Goal: Information Seeking & Learning: Learn about a topic

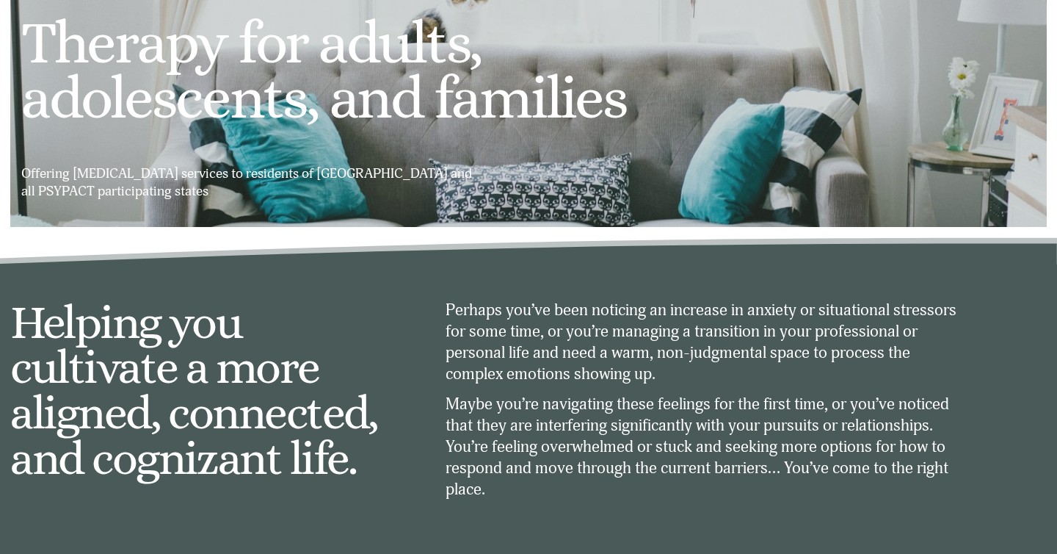
scroll to position [111, 0]
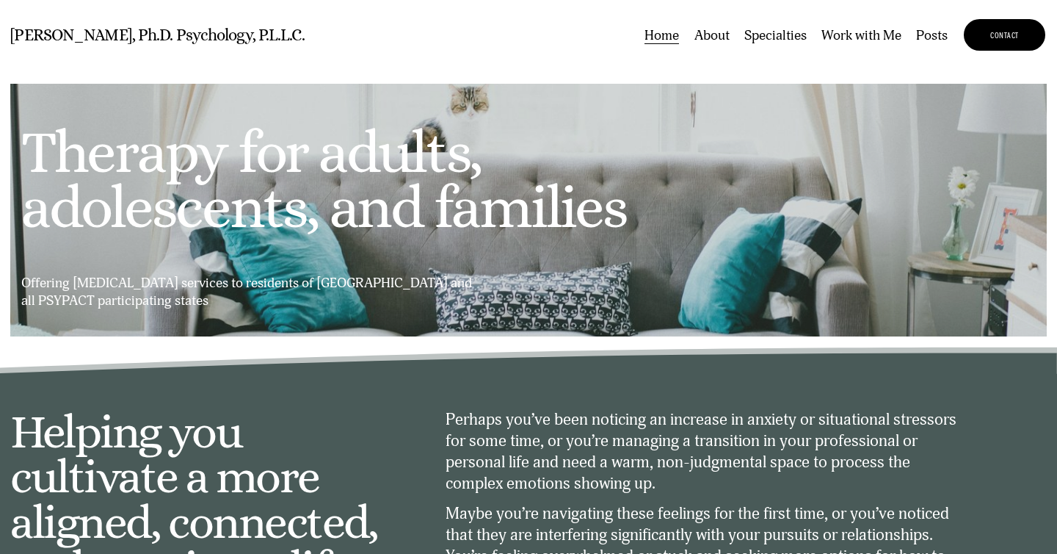
click at [717, 46] on link "About" at bounding box center [712, 35] width 35 height 21
